Goal: Navigation & Orientation: Understand site structure

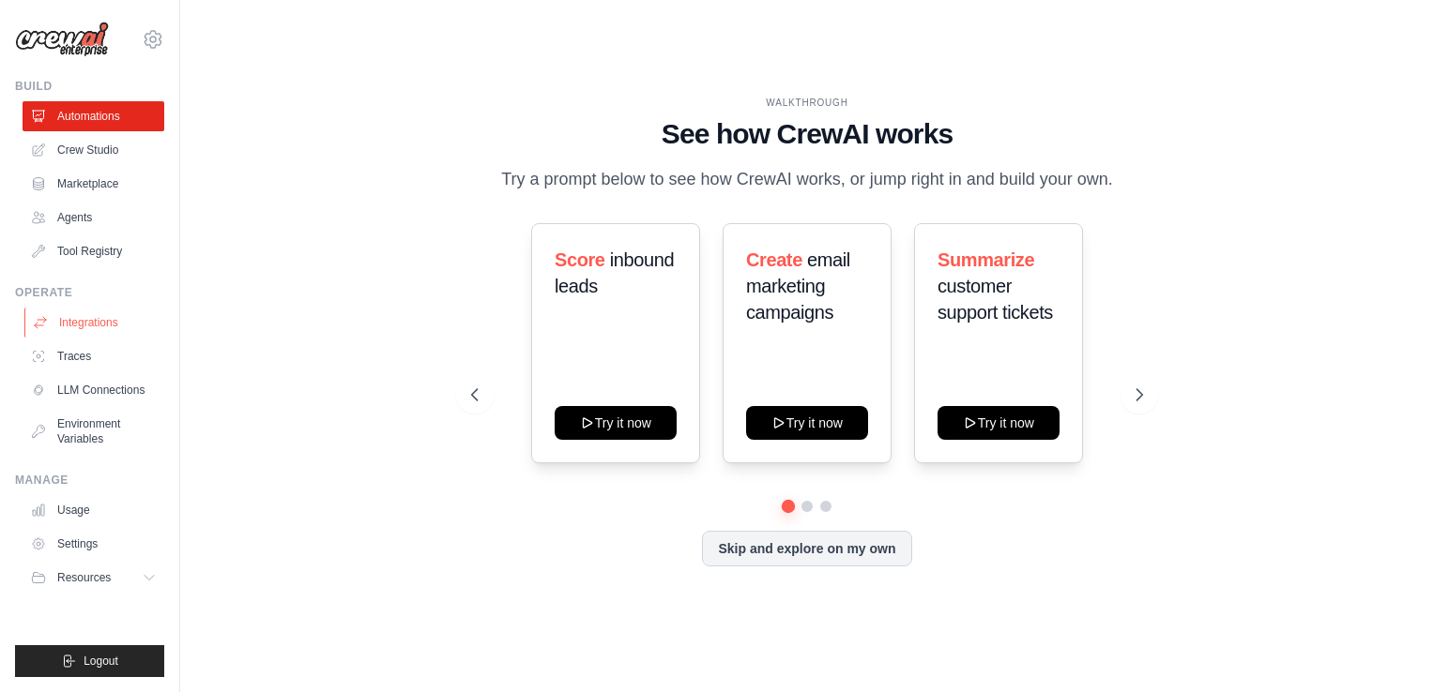
click at [109, 316] on link "Integrations" at bounding box center [95, 323] width 142 height 30
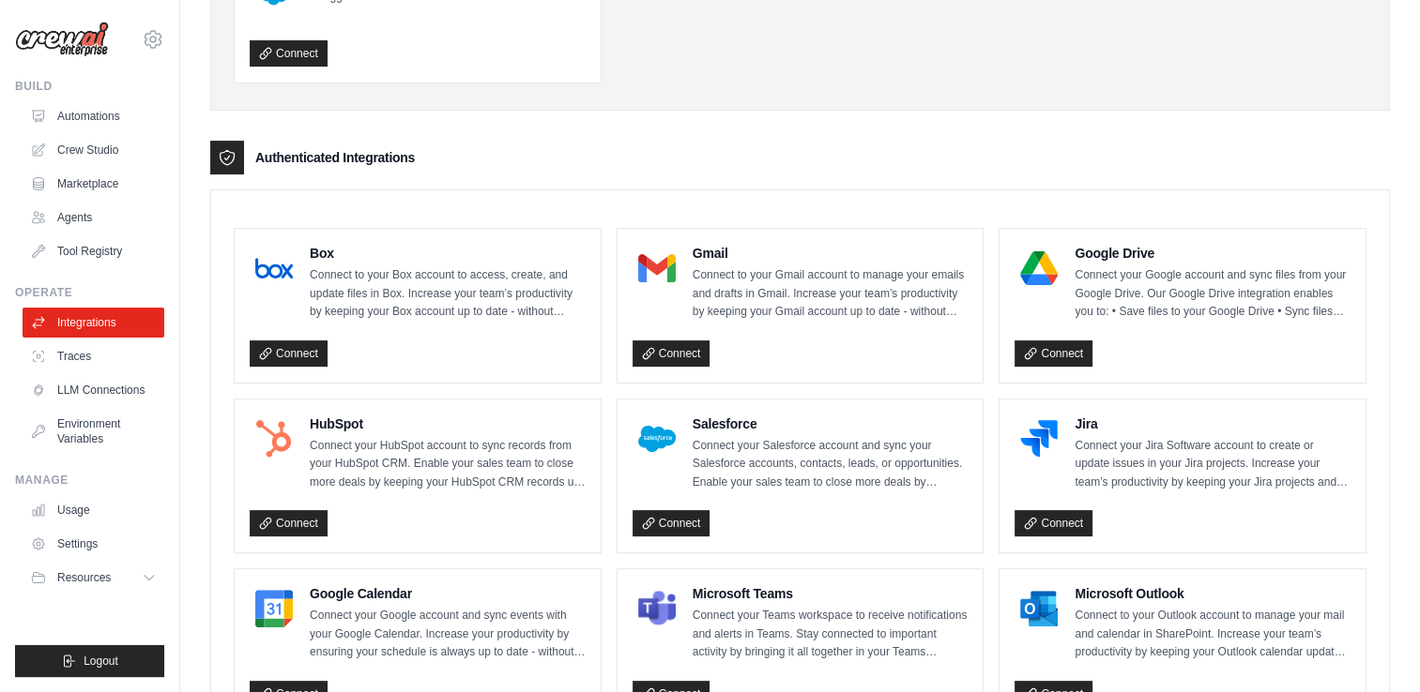
scroll to position [469, 0]
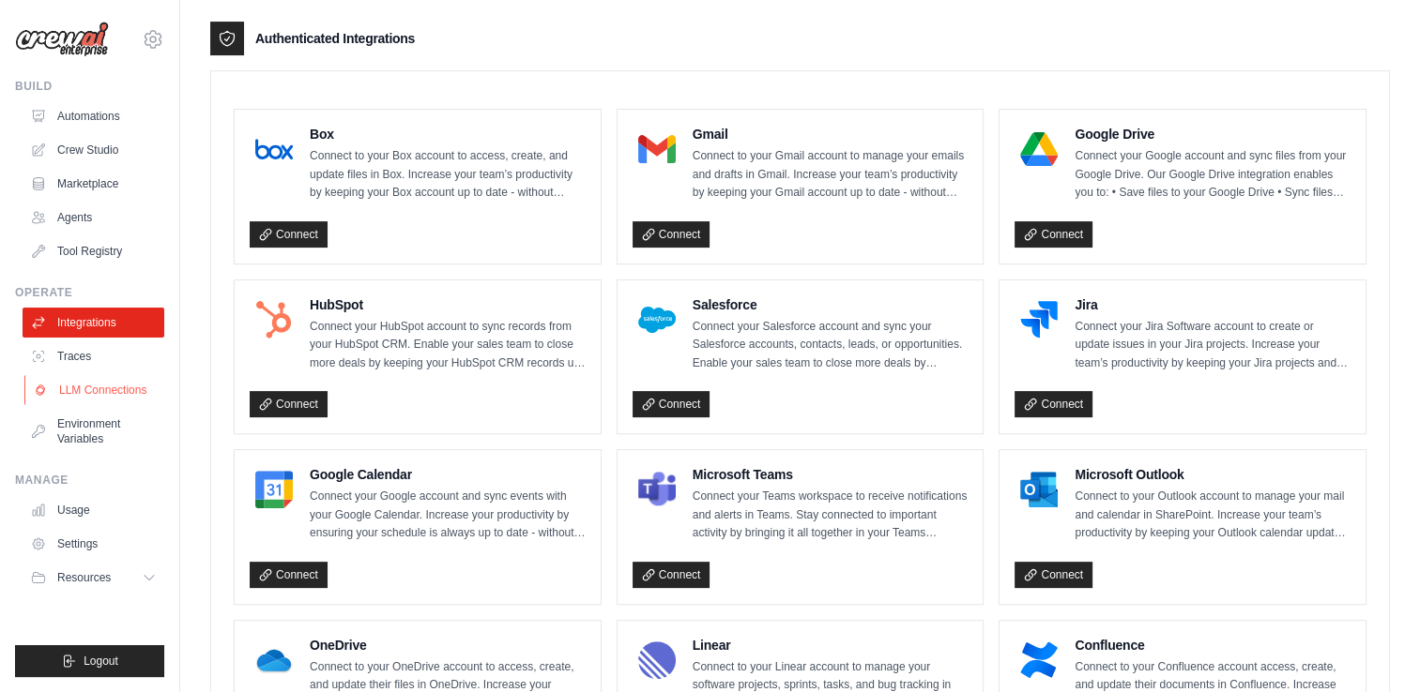
click at [118, 390] on link "LLM Connections" at bounding box center [95, 390] width 142 height 30
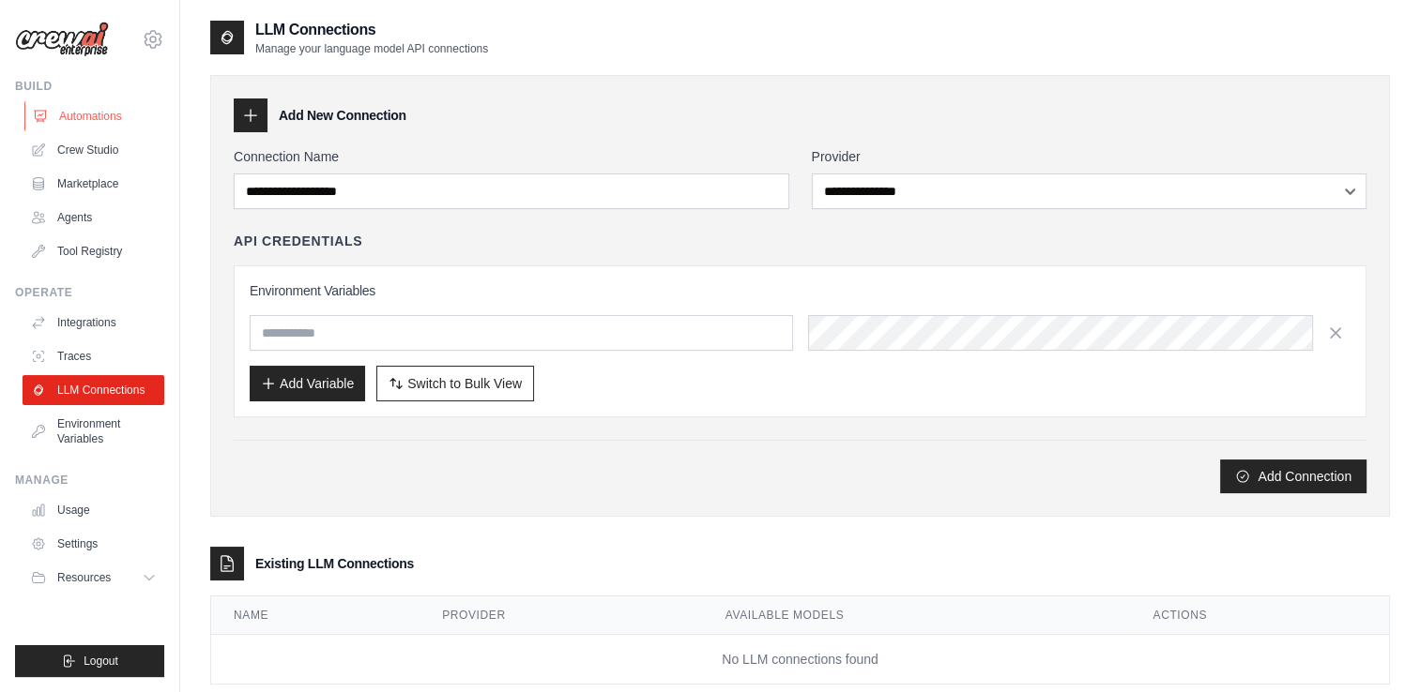
click at [90, 120] on link "Automations" at bounding box center [95, 116] width 142 height 30
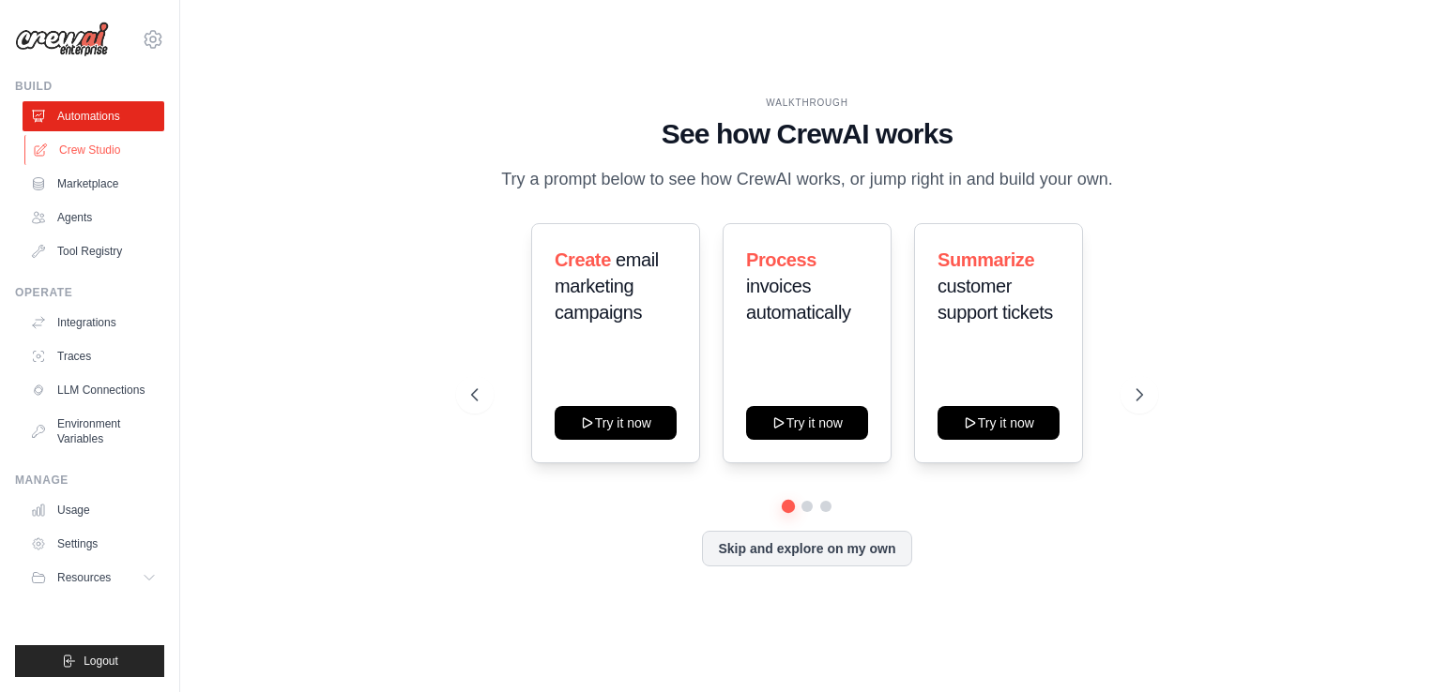
click at [95, 149] on link "Crew Studio" at bounding box center [95, 150] width 142 height 30
